Goal: Transaction & Acquisition: Purchase product/service

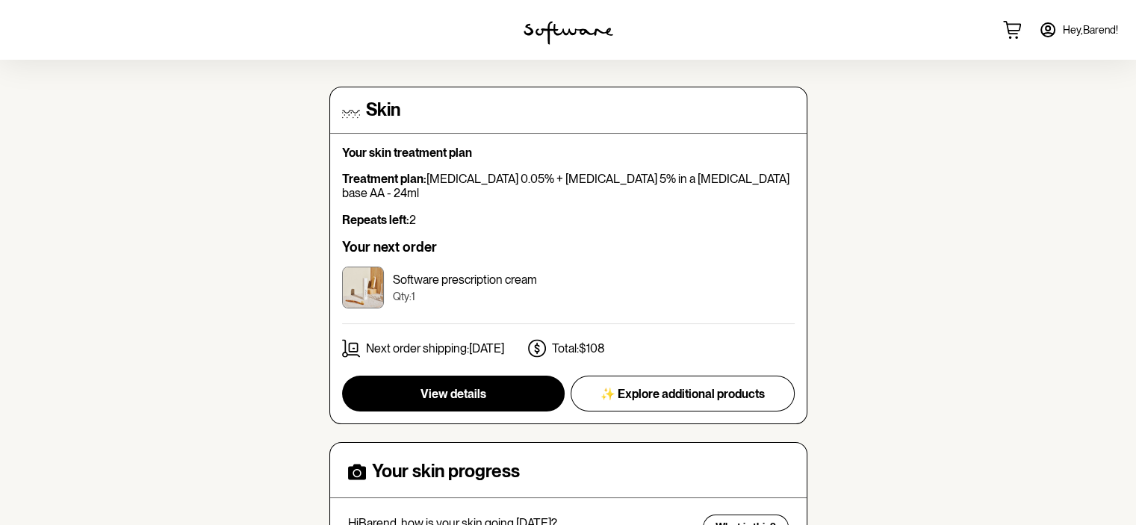
scroll to position [91, 0]
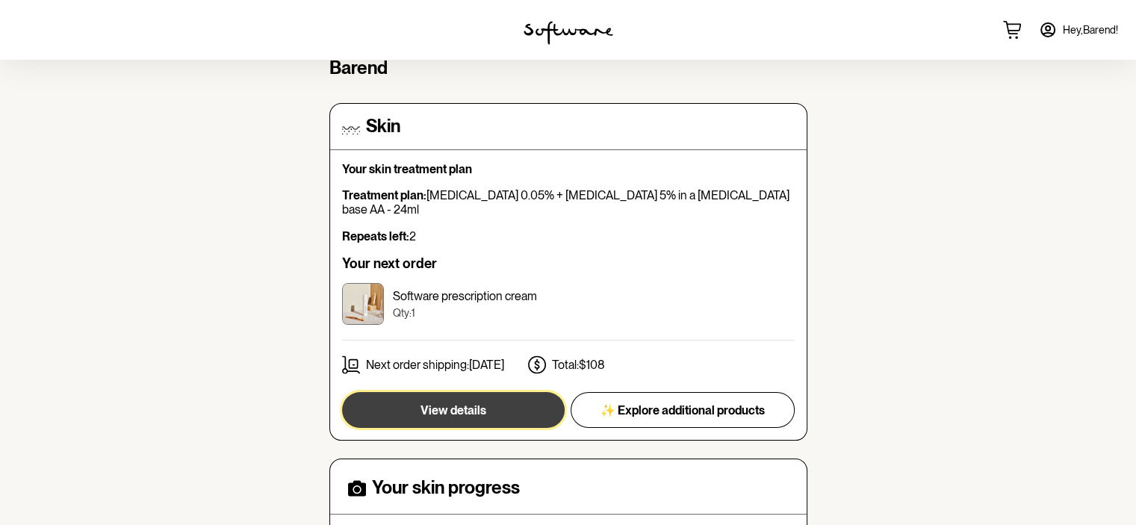
click at [452, 403] on span "View details" at bounding box center [454, 410] width 66 height 14
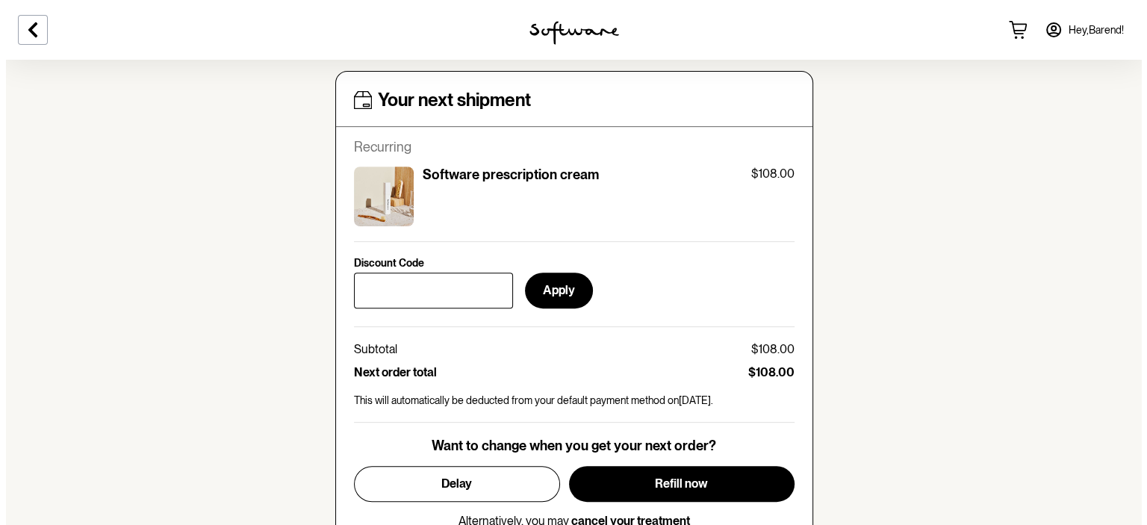
scroll to position [672, 0]
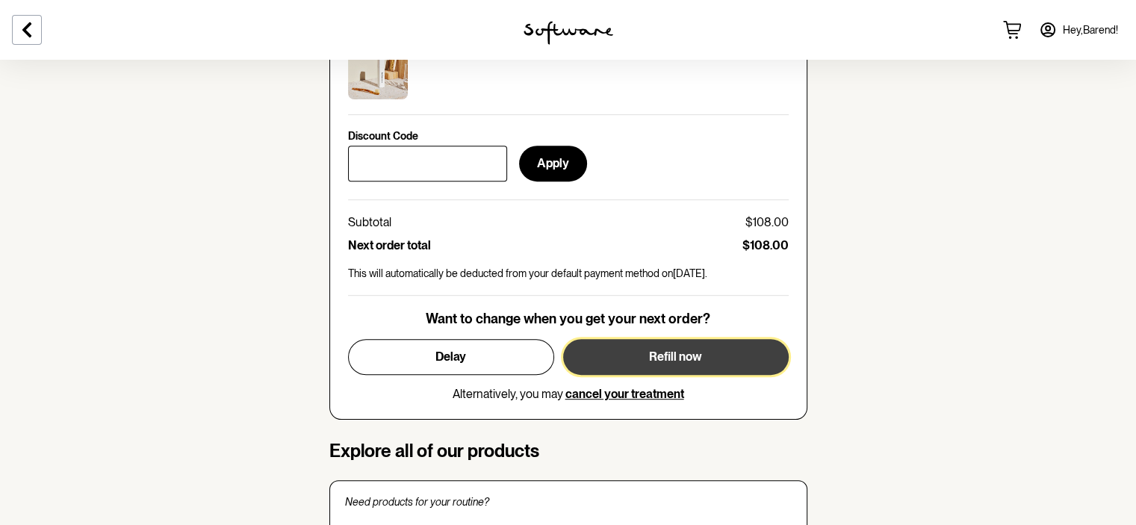
click at [688, 350] on span "Refill now" at bounding box center [675, 357] width 53 height 14
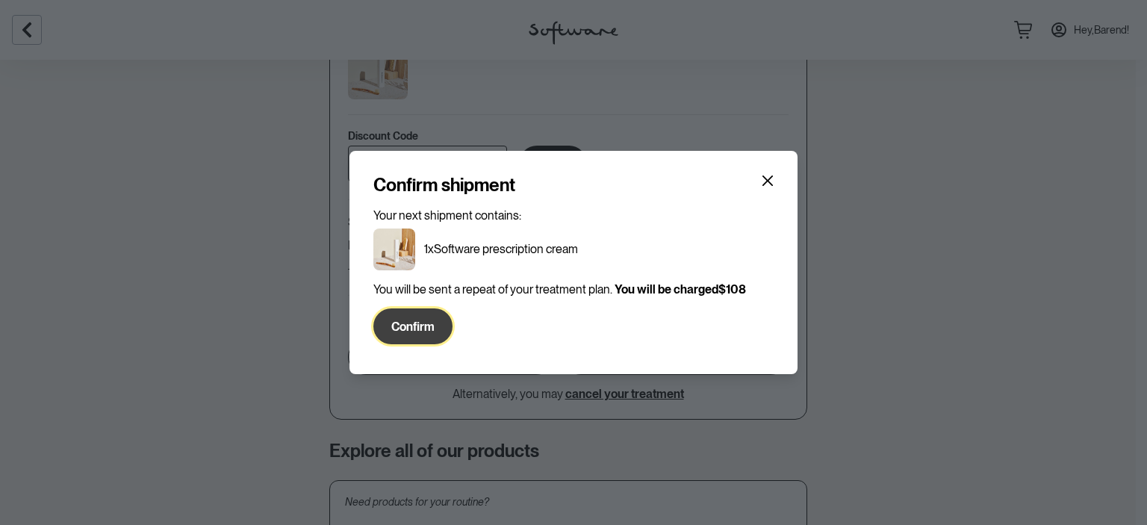
click at [427, 329] on span "Confirm" at bounding box center [412, 327] width 43 height 14
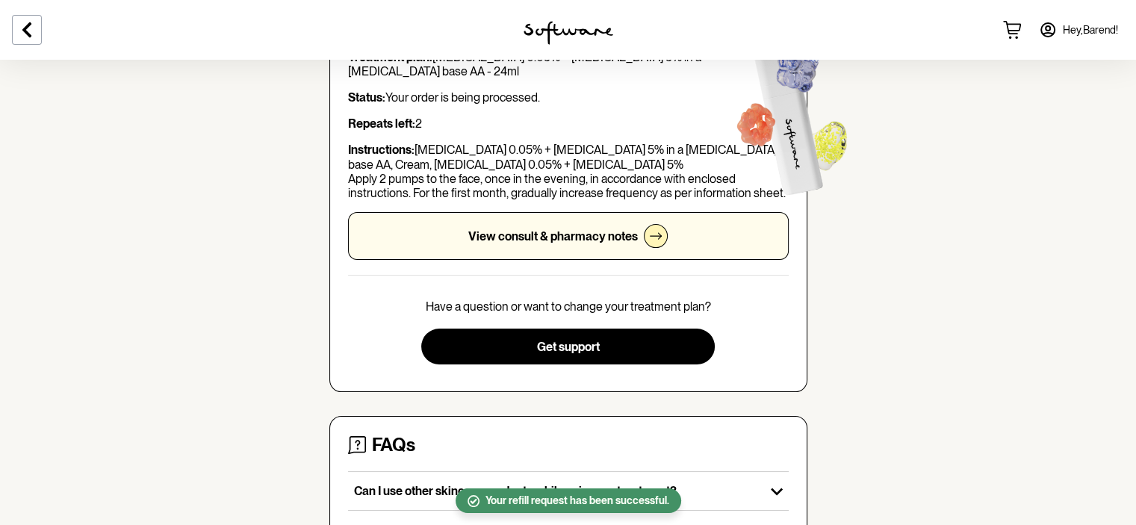
scroll to position [0, 0]
